Goal: Navigation & Orientation: Find specific page/section

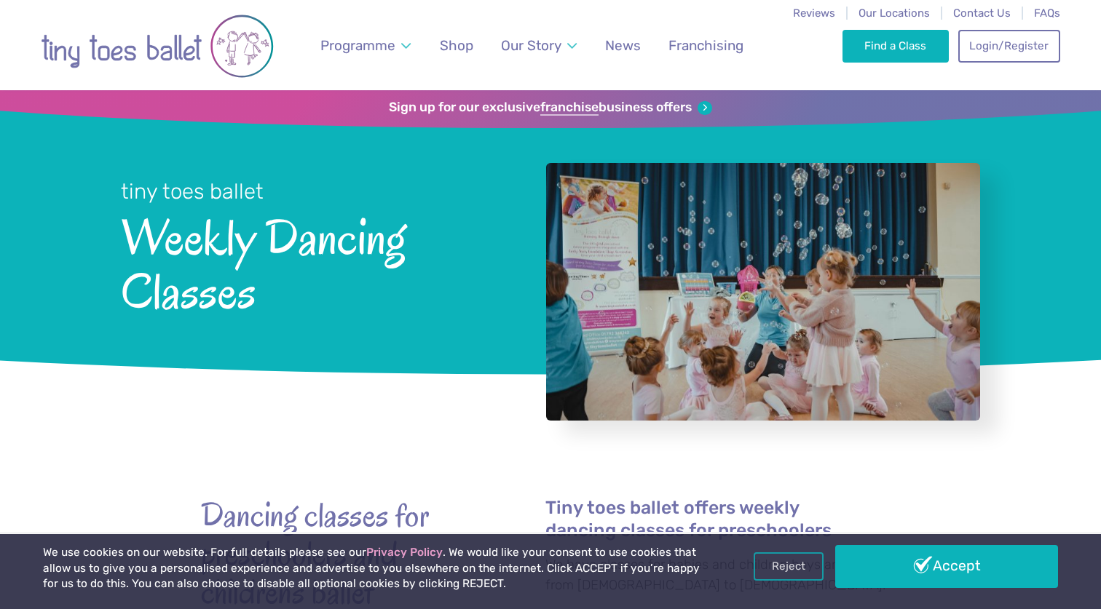
scroll to position [36, 0]
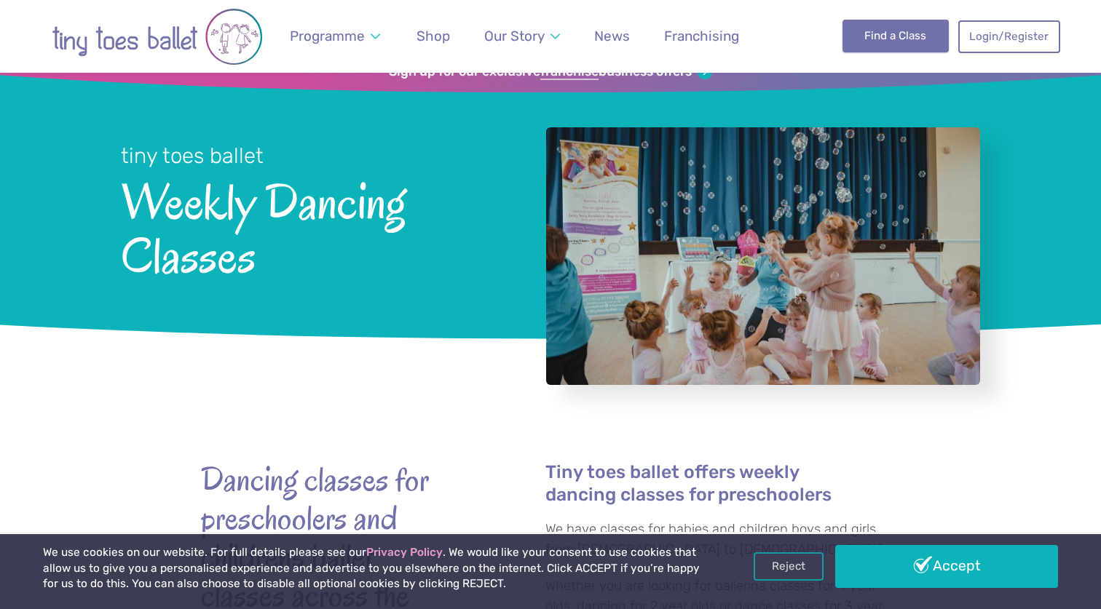
click at [899, 43] on link "Find a Class" at bounding box center [895, 36] width 107 height 32
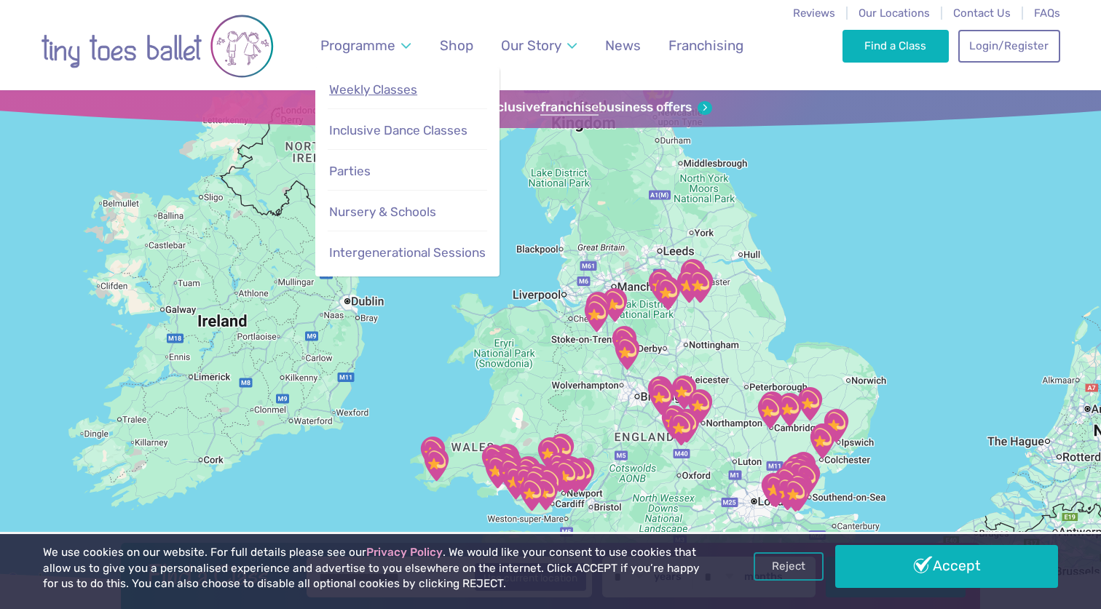
click at [356, 82] on span "Weekly Classes" at bounding box center [373, 89] width 88 height 15
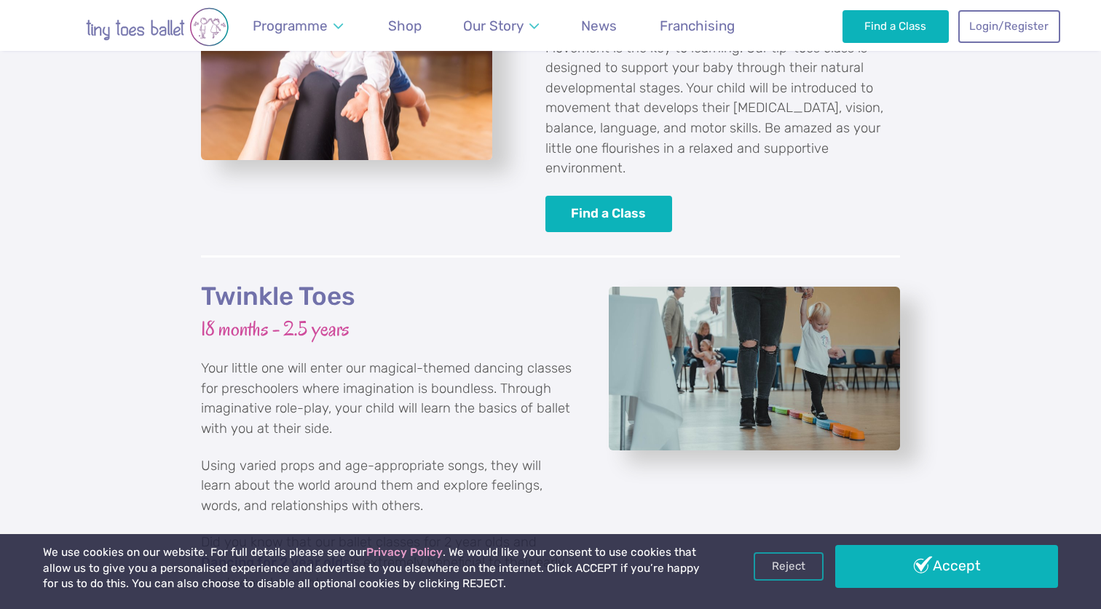
scroll to position [1617, 0]
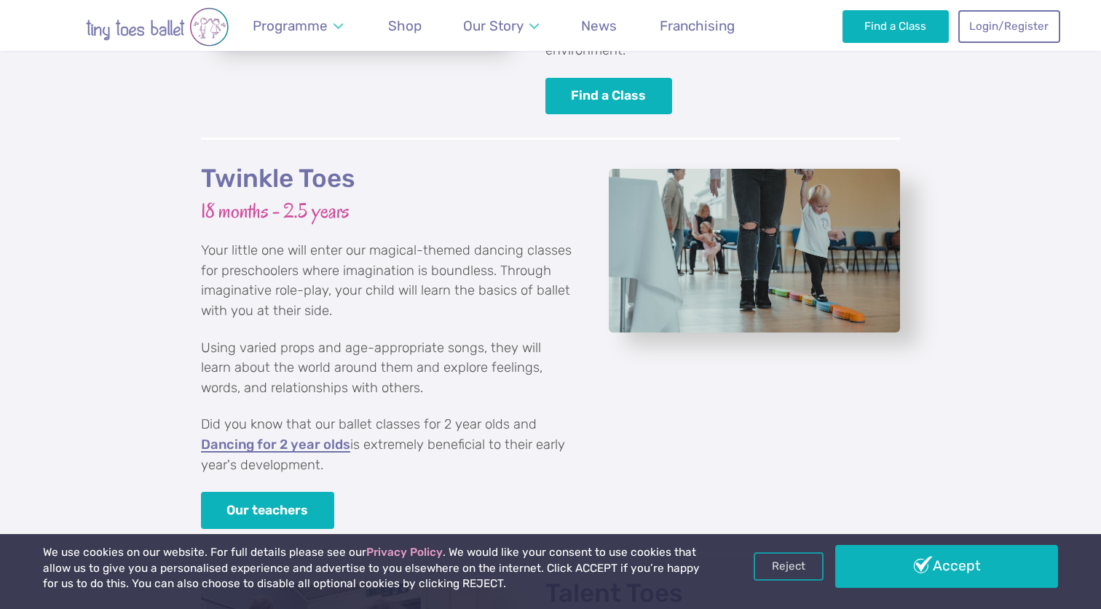
click at [283, 438] on link "Dancing for 2 year olds" at bounding box center [275, 445] width 149 height 15
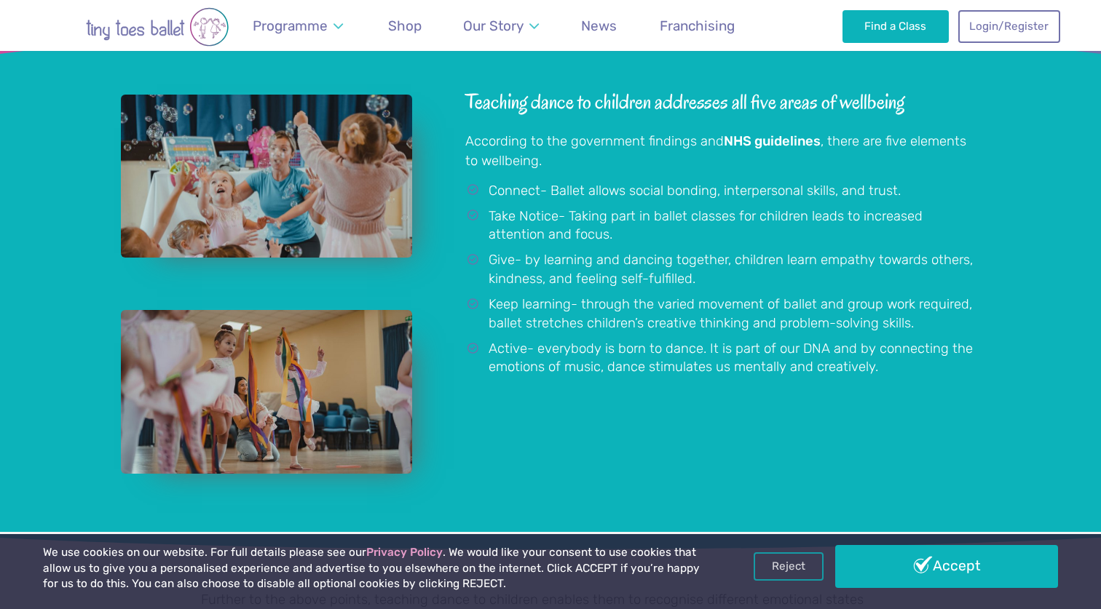
scroll to position [1051, 0]
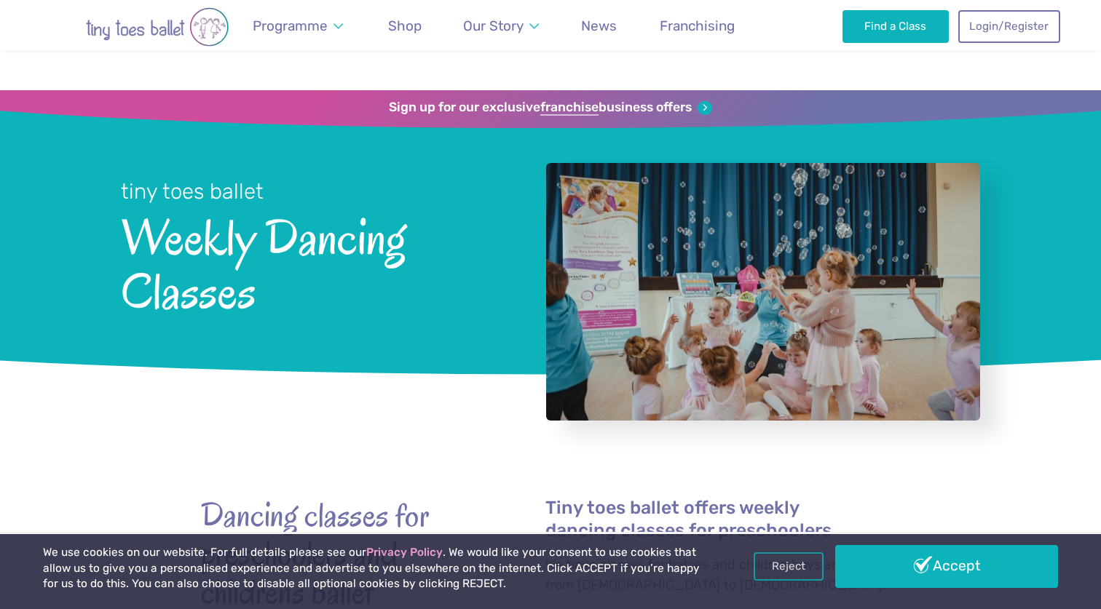
scroll to position [1617, 0]
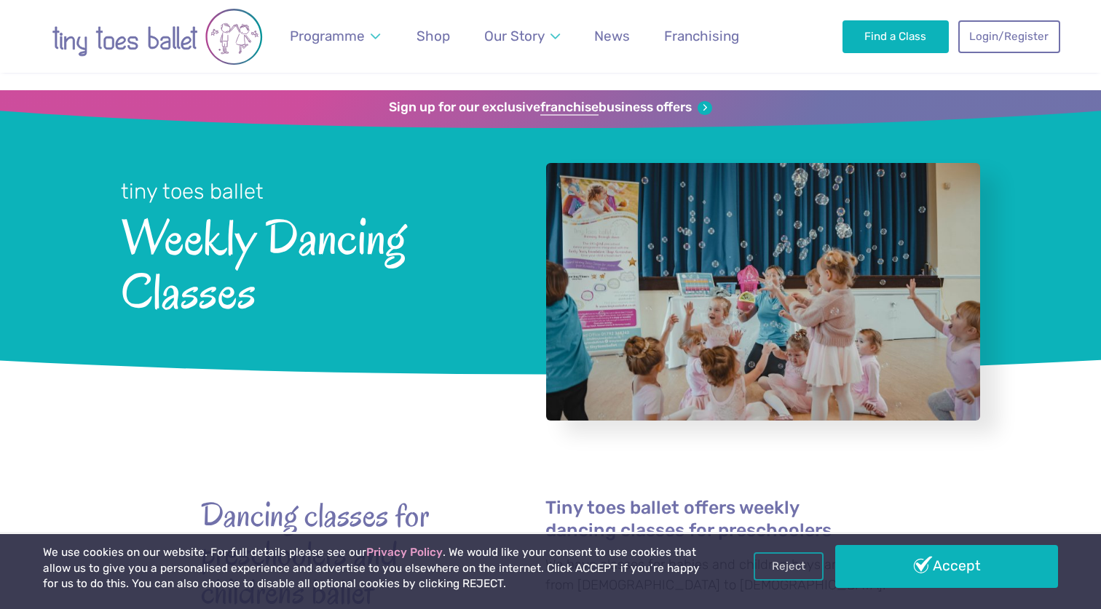
scroll to position [36, 0]
